Goal: Task Accomplishment & Management: Use online tool/utility

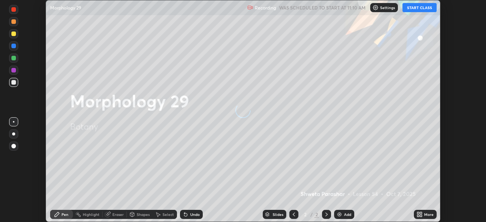
scroll to position [222, 486]
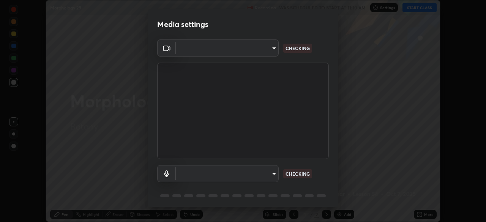
type input "fd61e1b4c03a4778500e2e8730ab38d3a8941c853d38affeb6af643eb9af9756"
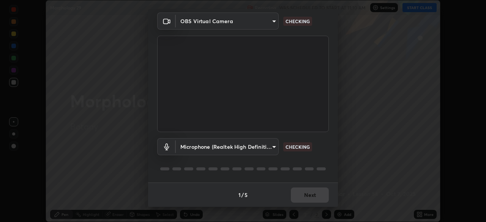
click at [273, 147] on body "Erase all Morphology 29 Recording WAS SCHEDULED TO START AT 11:10 AM Settings S…" at bounding box center [243, 111] width 486 height 222
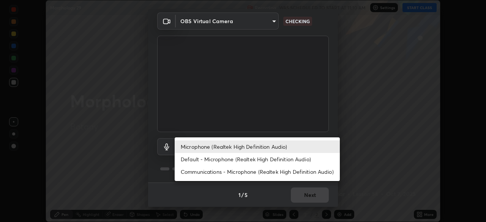
click at [288, 147] on li "Microphone (Realtek High Definition Audio)" at bounding box center [257, 146] width 165 height 13
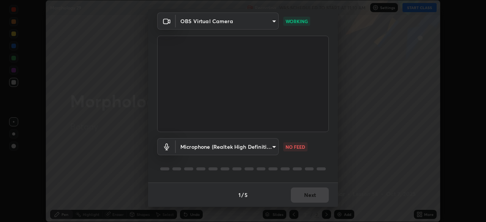
click at [272, 145] on body "Erase all Morphology 29 Recording WAS SCHEDULED TO START AT 11:10 AM Settings S…" at bounding box center [243, 111] width 486 height 222
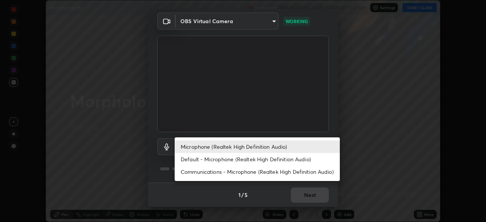
click at [281, 160] on li "Default - Microphone (Realtek High Definition Audio)" at bounding box center [257, 159] width 165 height 13
type input "default"
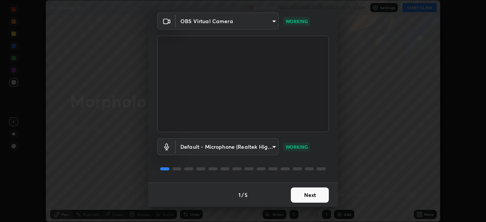
click at [315, 196] on button "Next" at bounding box center [310, 195] width 38 height 15
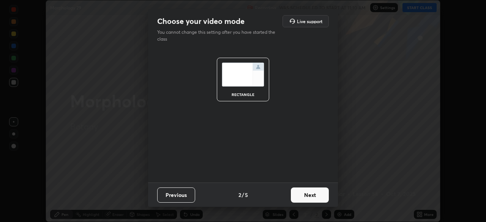
scroll to position [0, 0]
click at [315, 196] on button "Next" at bounding box center [310, 195] width 38 height 15
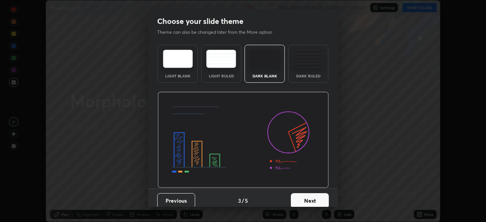
click at [315, 196] on button "Next" at bounding box center [310, 200] width 38 height 15
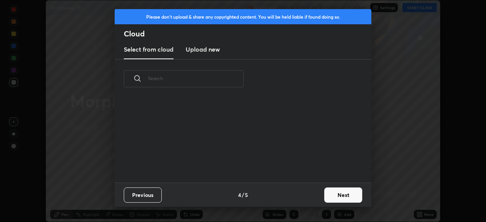
click at [326, 197] on button "Next" at bounding box center [343, 195] width 38 height 15
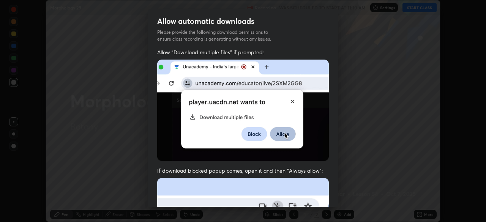
click at [327, 192] on div "Allow "Download multiple files" if prompted: If download blocked popup comes, o…" at bounding box center [243, 209] width 190 height 320
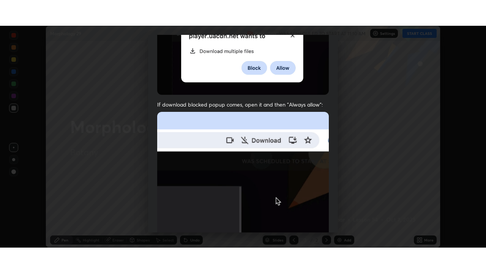
scroll to position [182, 0]
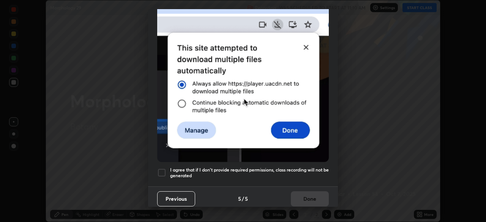
click at [305, 169] on h5 "I agree that if I don't provide required permissions, class recording will not …" at bounding box center [249, 173] width 159 height 12
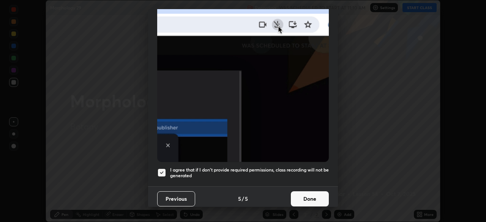
click at [310, 194] on button "Done" at bounding box center [310, 198] width 38 height 15
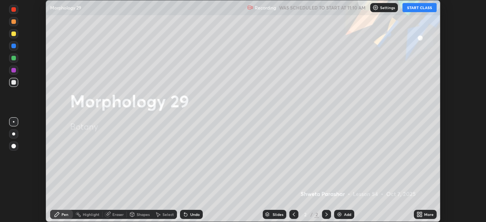
click at [414, 10] on button "START CLASS" at bounding box center [419, 7] width 34 height 9
click at [427, 214] on div "More" at bounding box center [428, 215] width 9 height 4
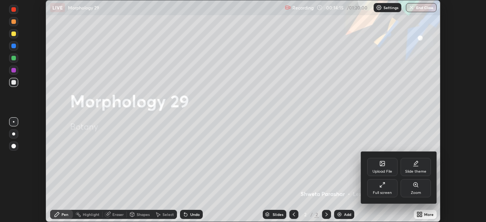
click at [391, 193] on div "Full screen" at bounding box center [382, 193] width 19 height 4
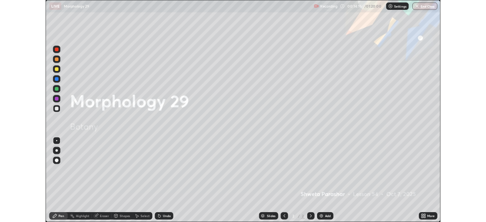
scroll to position [273, 486]
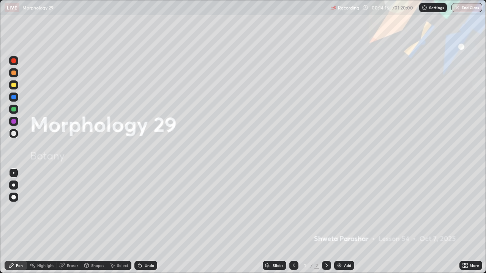
click at [346, 222] on div "Add" at bounding box center [344, 265] width 20 height 9
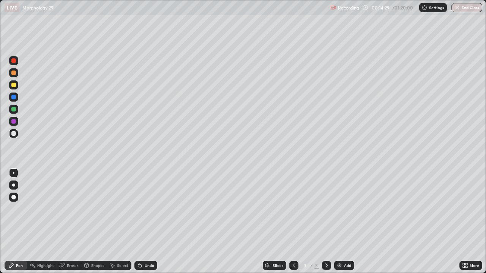
click at [466, 222] on icon at bounding box center [466, 264] width 2 height 2
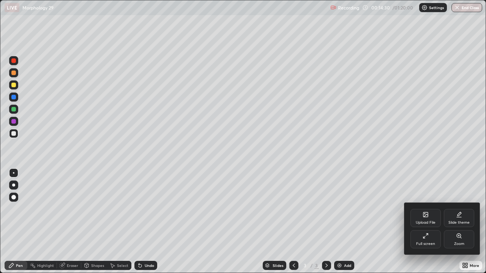
click at [427, 222] on div "Full screen" at bounding box center [425, 244] width 19 height 4
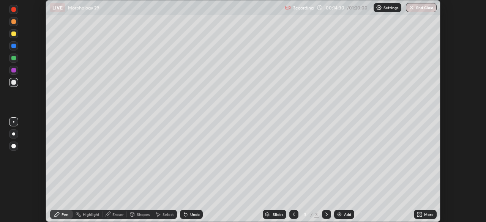
scroll to position [37735, 37471]
